Goal: Information Seeking & Learning: Understand process/instructions

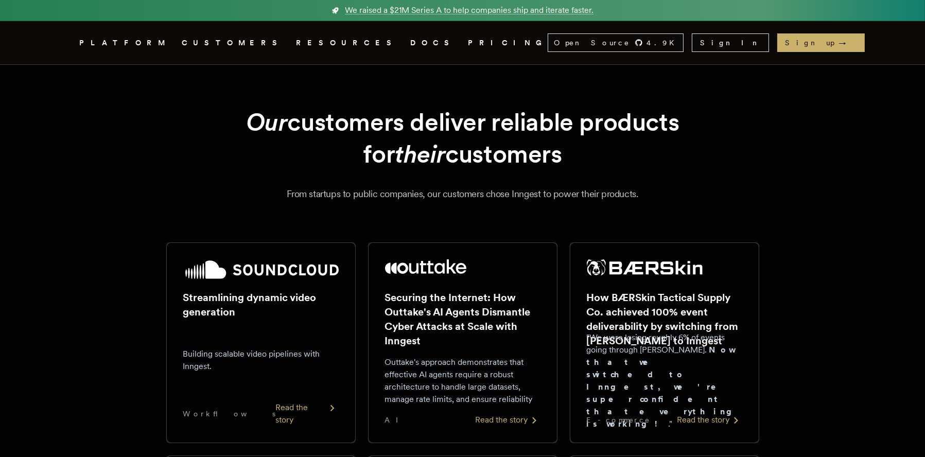
click at [67, 41] on icon ".cls-1 { fill: #FAFAF9; }" at bounding box center [67, 43] width 0 height 12
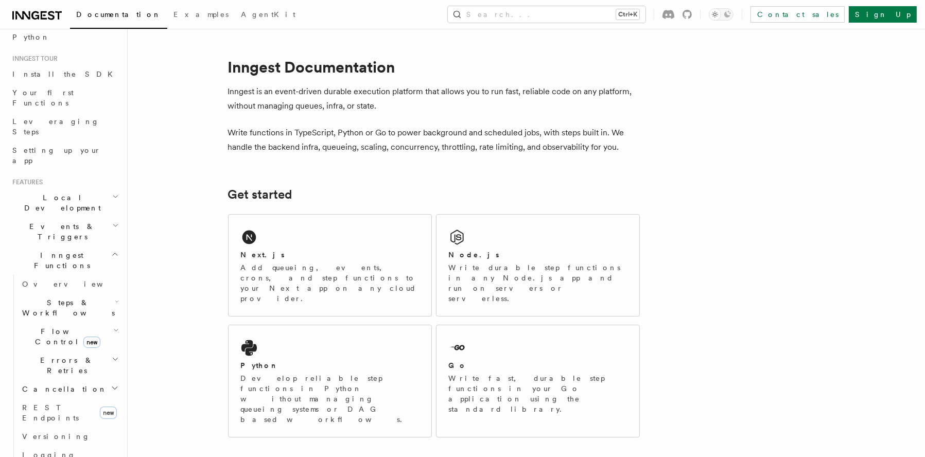
scroll to position [87, 0]
click at [111, 247] on icon "button" at bounding box center [115, 251] width 8 height 8
click at [111, 331] on icon "button" at bounding box center [115, 335] width 8 height 8
click at [47, 331] on span "Deployment" at bounding box center [38, 336] width 60 height 10
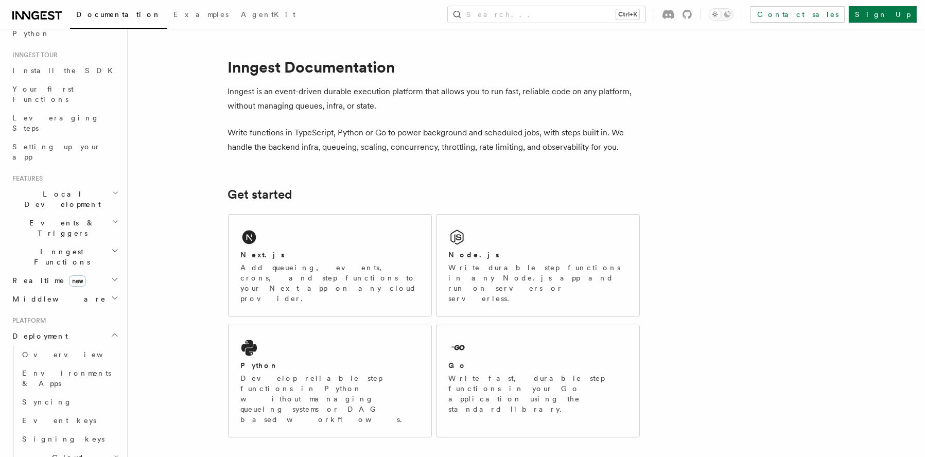
click at [47, 331] on span "Deployment" at bounding box center [38, 336] width 60 height 10
click at [42, 350] on span "Overview" at bounding box center [75, 354] width 106 height 8
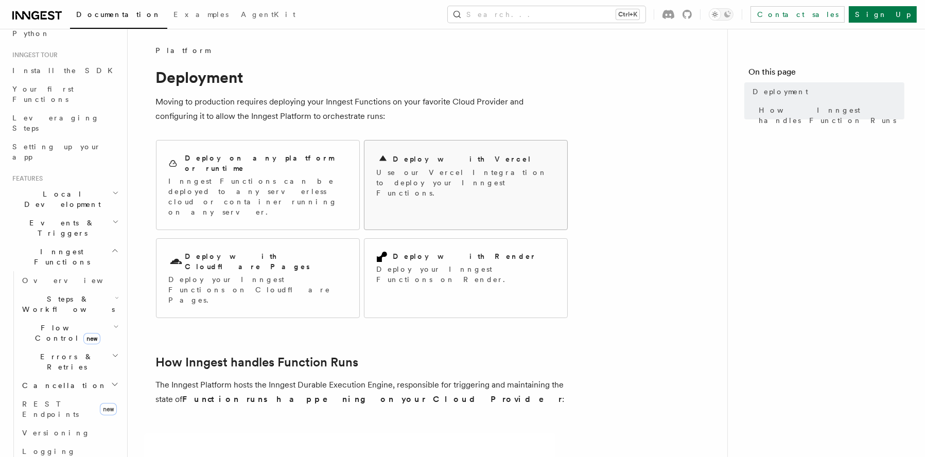
click at [444, 156] on h2 "Deploy with Vercel" at bounding box center [462, 159] width 139 height 10
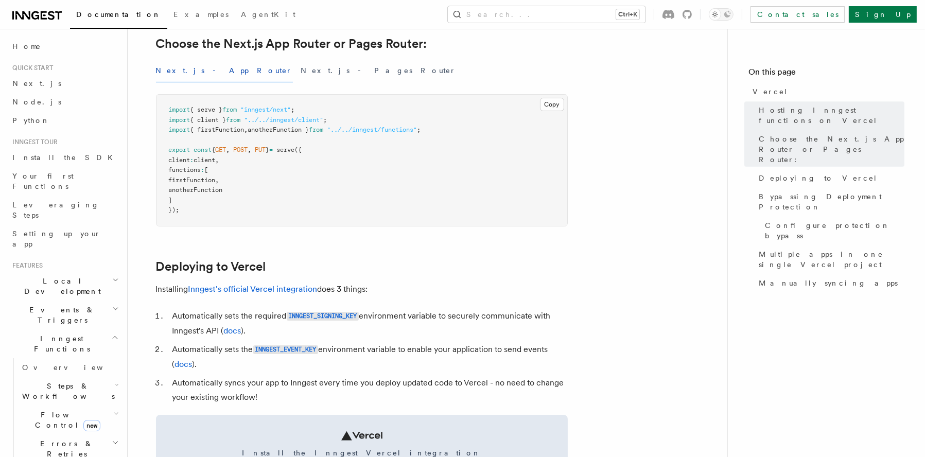
scroll to position [263, 0]
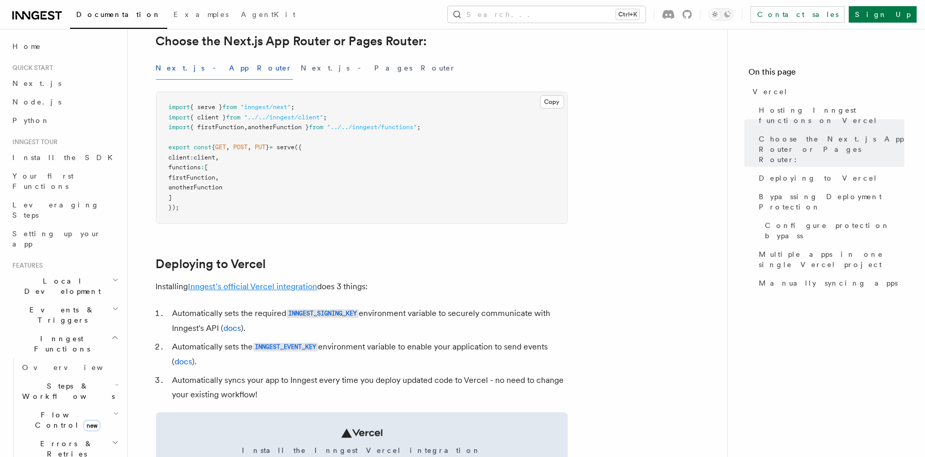
click at [265, 284] on link "Inngest's official Vercel integration" at bounding box center [252, 286] width 129 height 10
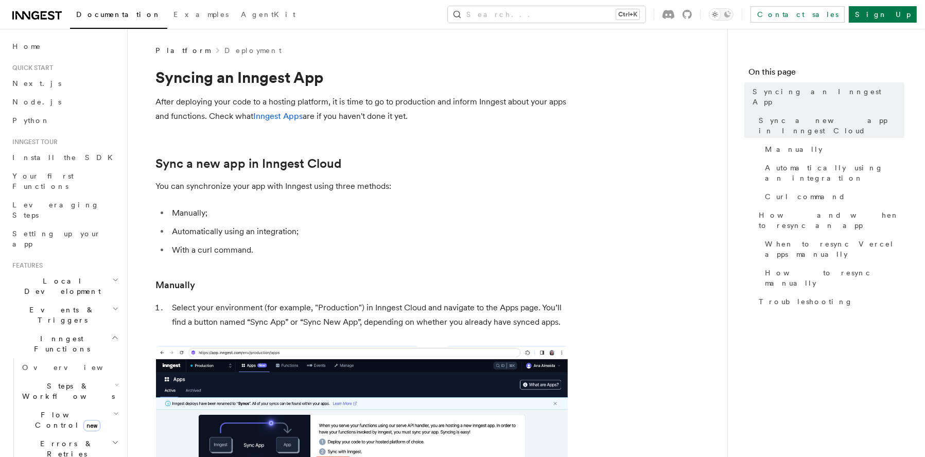
click at [100, 272] on h2 "Local Development" at bounding box center [64, 286] width 113 height 29
click at [103, 393] on h2 "Events & Triggers" at bounding box center [64, 407] width 113 height 29
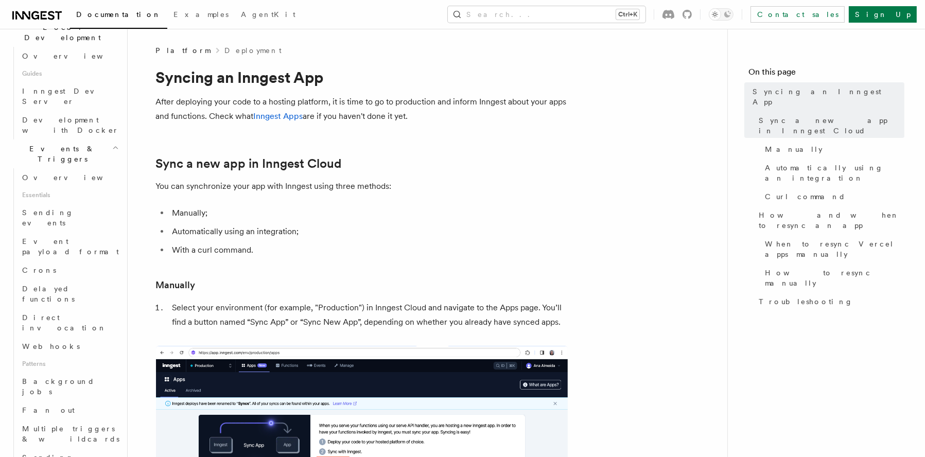
scroll to position [249, 0]
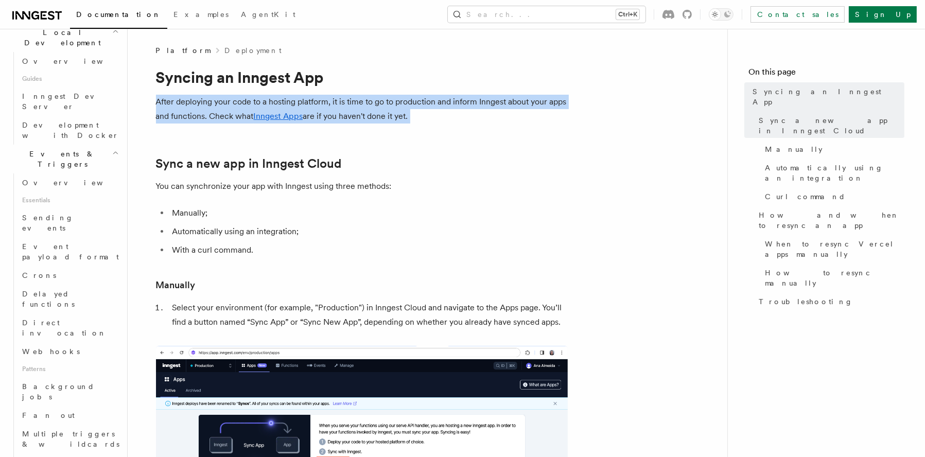
drag, startPoint x: 131, startPoint y: 140, endPoint x: 131, endPoint y: 107, distance: 33.4
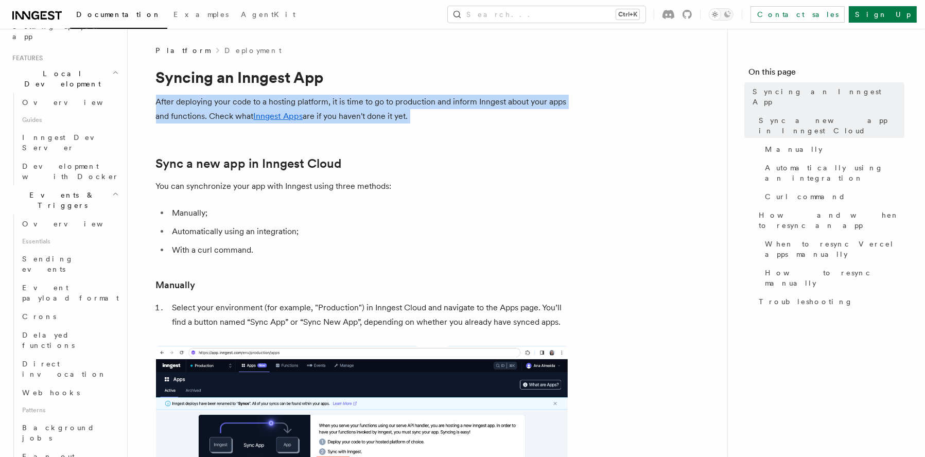
scroll to position [201, 0]
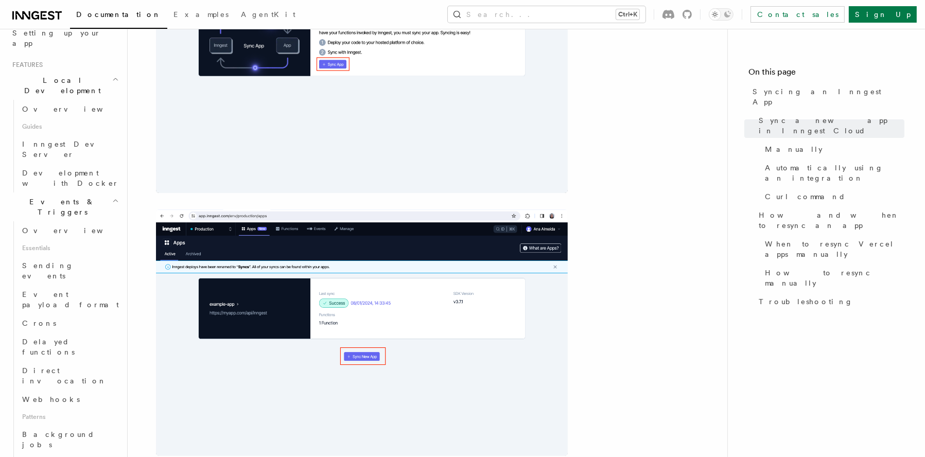
scroll to position [0, 0]
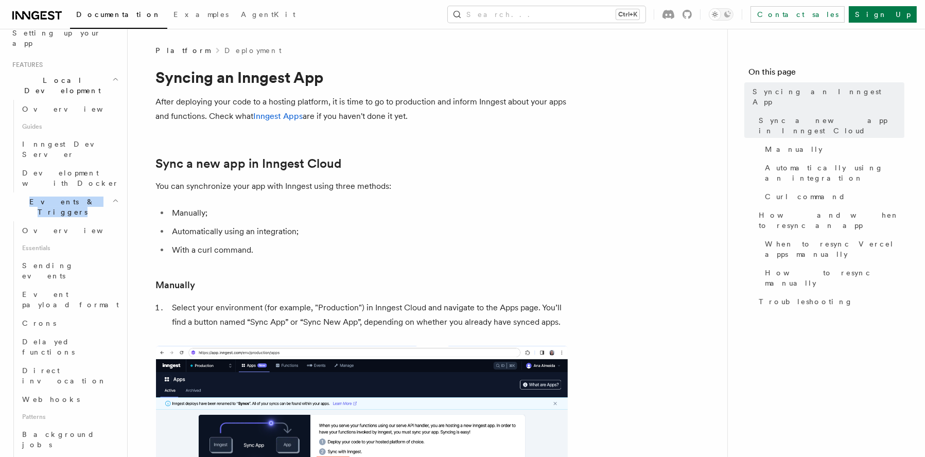
drag, startPoint x: 118, startPoint y: 135, endPoint x: 124, endPoint y: 117, distance: 18.9
click at [124, 117] on header "Search... Documentation Examples AgentKit Home Quick start Next.js Node.js Pyth…" at bounding box center [64, 243] width 128 height 428
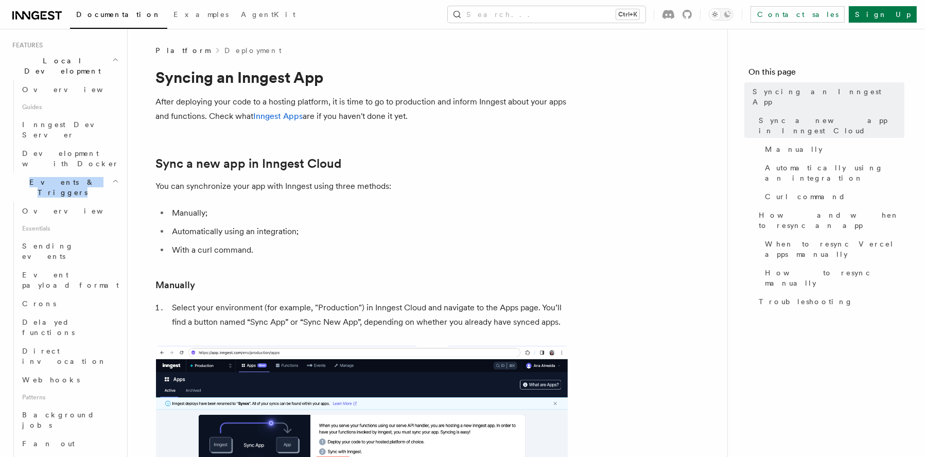
scroll to position [225, 0]
click at [107, 168] on h2 "Events & Triggers" at bounding box center [64, 182] width 113 height 29
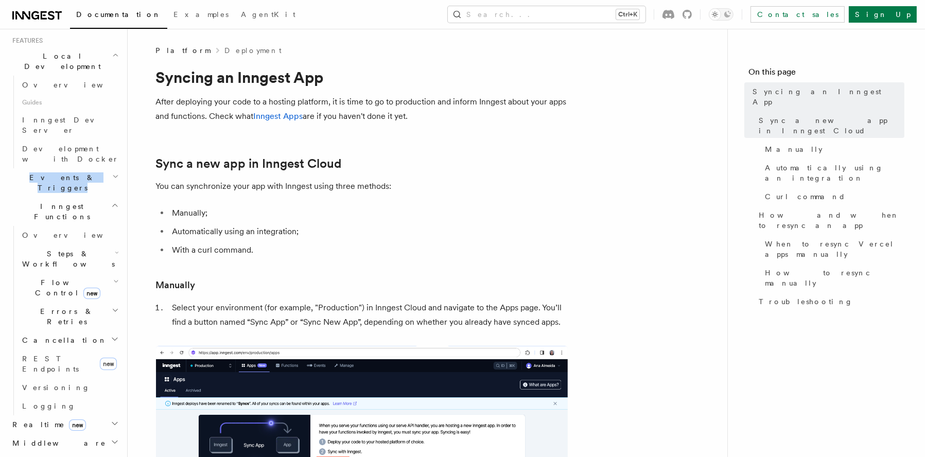
click at [111, 201] on icon "button" at bounding box center [115, 205] width 8 height 8
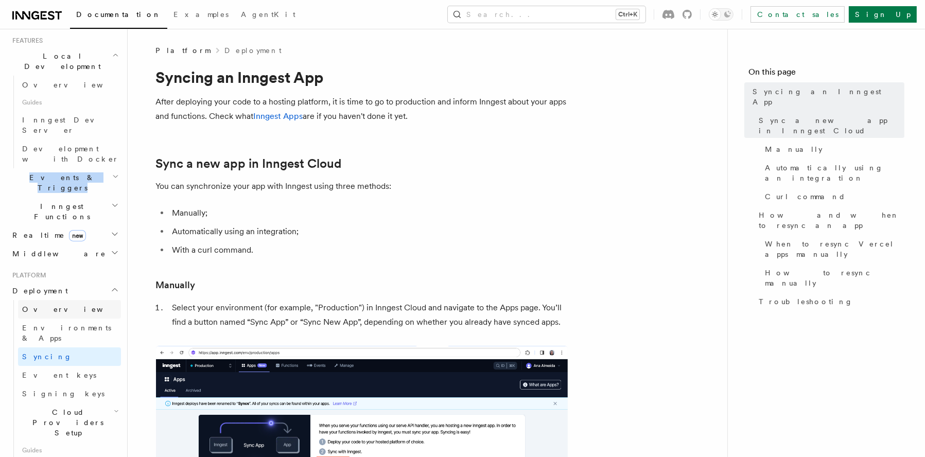
click at [51, 305] on span "Overview" at bounding box center [75, 309] width 106 height 8
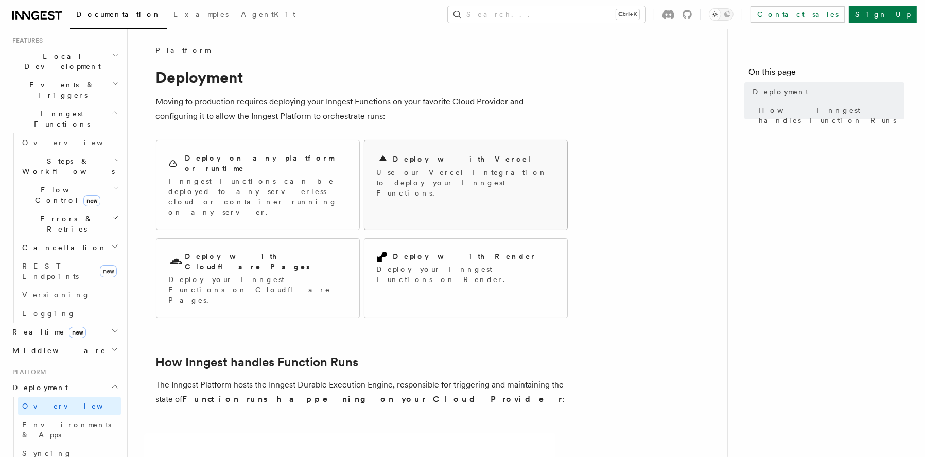
click at [444, 158] on h2 "Deploy with Vercel" at bounding box center [462, 159] width 139 height 10
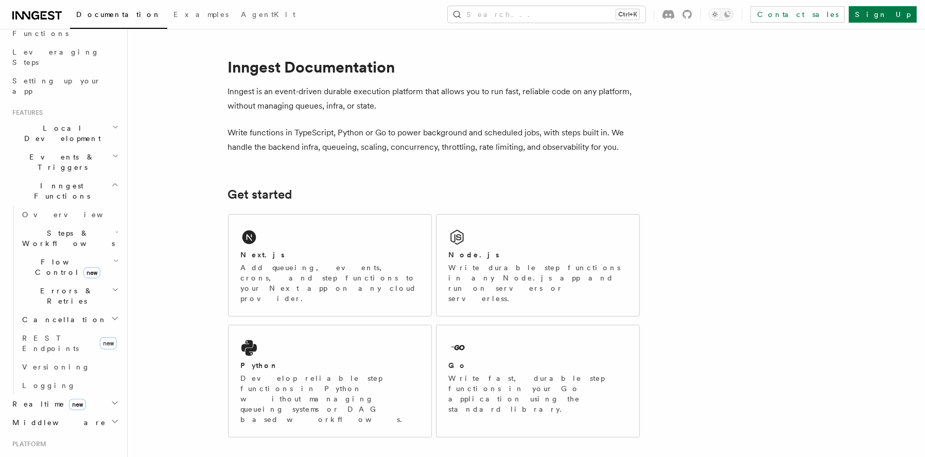
scroll to position [152, 0]
click at [111, 178] on h2 "Inngest Functions" at bounding box center [64, 192] width 113 height 29
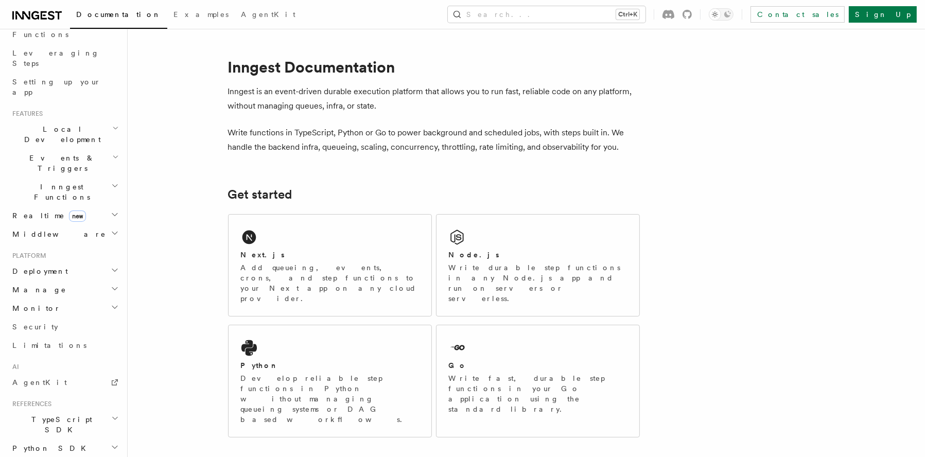
click at [98, 262] on h2 "Deployment" at bounding box center [64, 271] width 113 height 19
click at [49, 286] on span "Overview" at bounding box center [75, 290] width 106 height 8
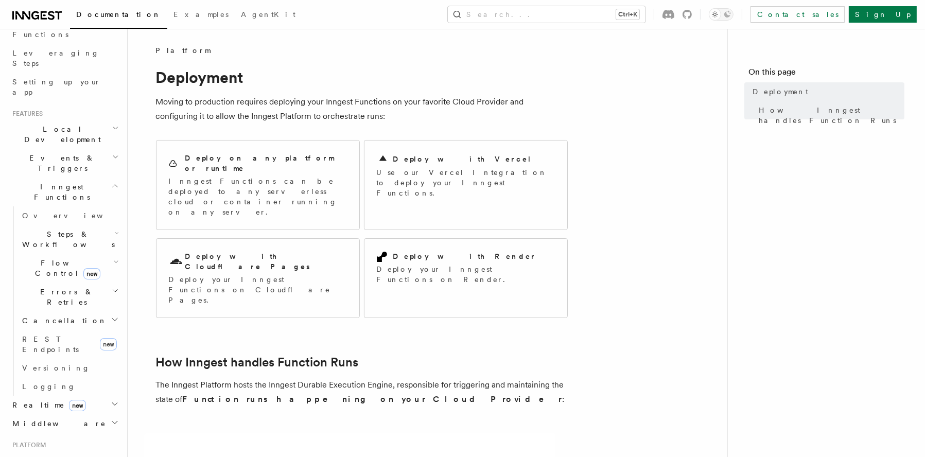
click at [49, 315] on span "Cancellation" at bounding box center [62, 320] width 89 height 10
click at [425, 161] on h2 "Deploy with Vercel" at bounding box center [462, 159] width 139 height 10
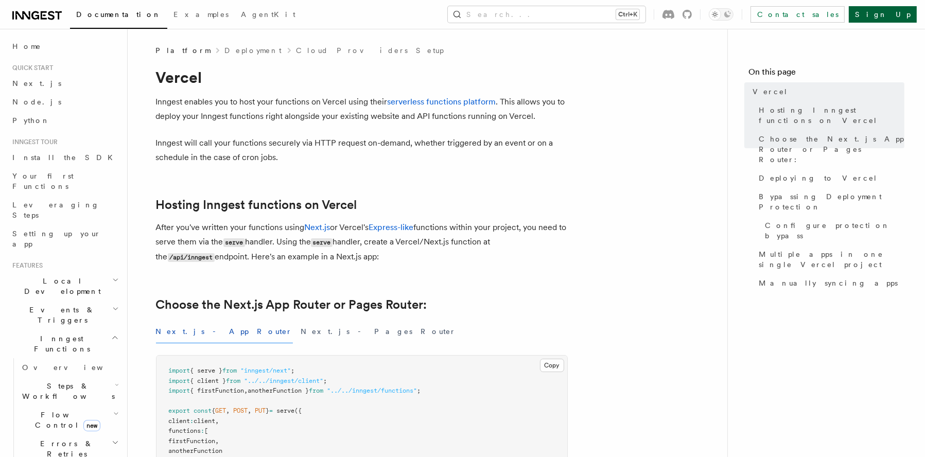
click at [902, 20] on link "Sign Up" at bounding box center [883, 14] width 68 height 16
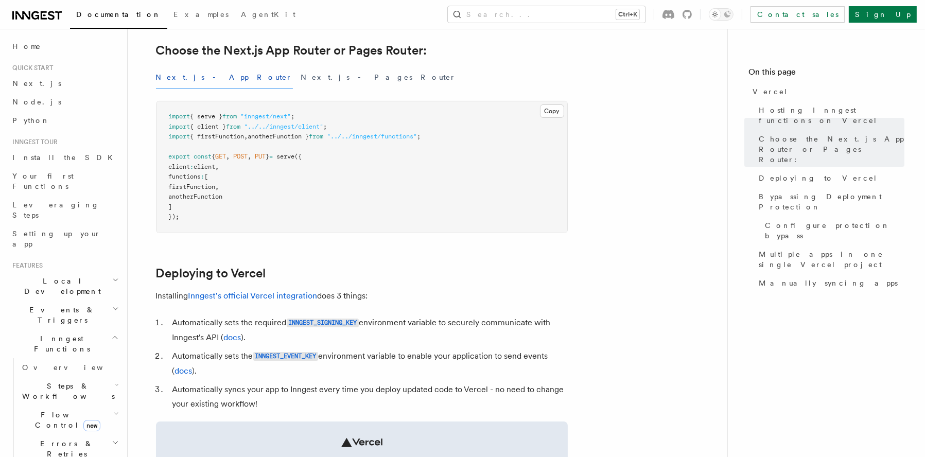
scroll to position [257, 0]
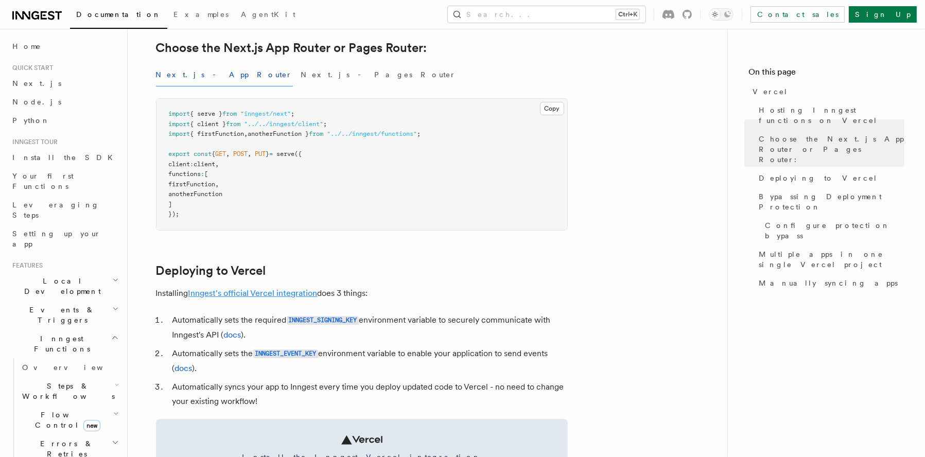
click at [271, 290] on link "Inngest's official Vercel integration" at bounding box center [252, 293] width 129 height 10
